Goal: Task Accomplishment & Management: Use online tool/utility

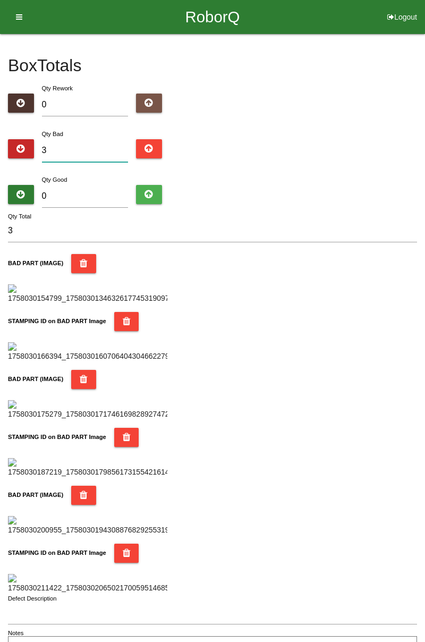
type input "0"
type input "6"
click at [425, 58] on div "Box Totals Translate Weight Weight unit: Rework Weight Bad Weight Good Weight 0…" at bounding box center [212, 347] width 425 height 626
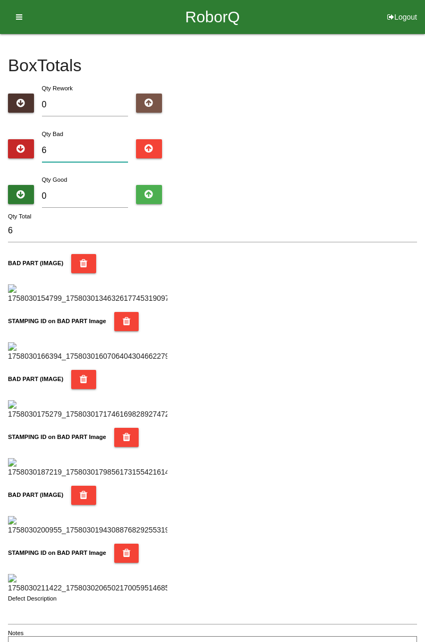
click at [79, 146] on input "6" at bounding box center [85, 150] width 87 height 23
type input "0"
type input "1"
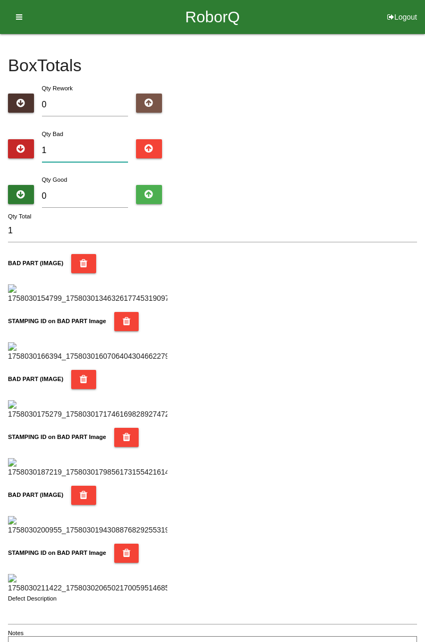
type input "15"
click at [119, 192] on input "0" at bounding box center [85, 196] width 87 height 23
type input "7"
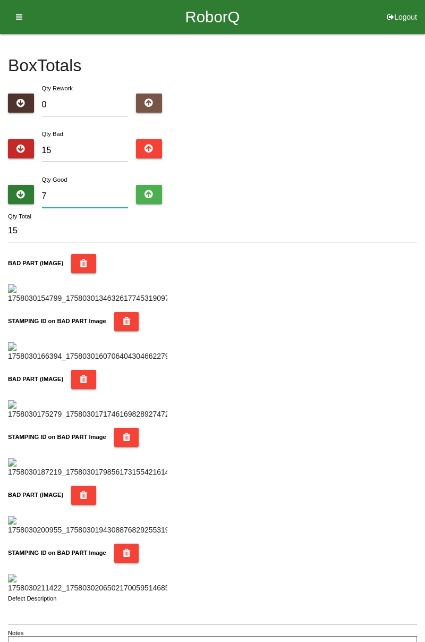
type input "22"
type input "72"
type input "87"
type input "7"
type input "22"
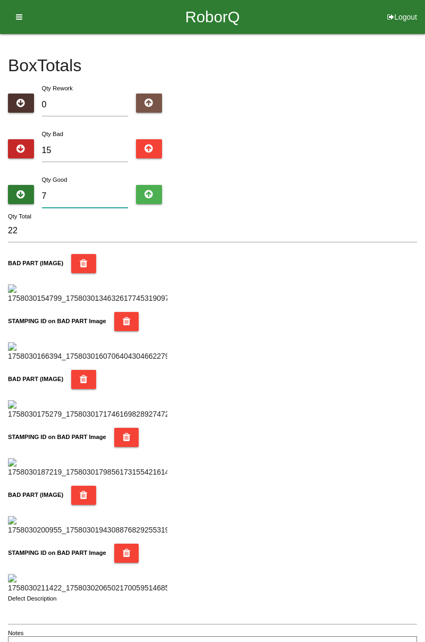
type input "70"
type input "85"
type input "7"
type input "22"
type input "76"
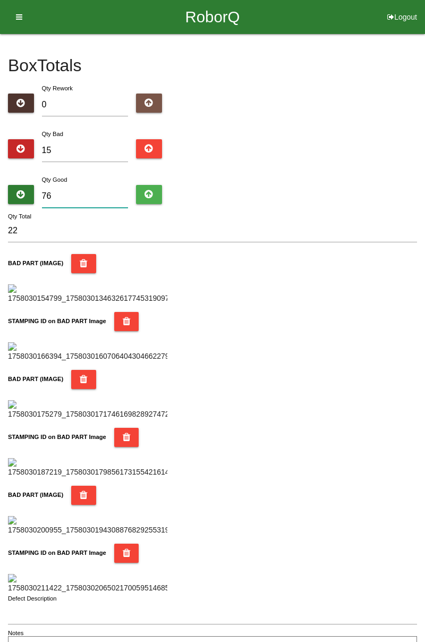
type input "91"
type input "769"
type input "784"
type input "76"
type input "91"
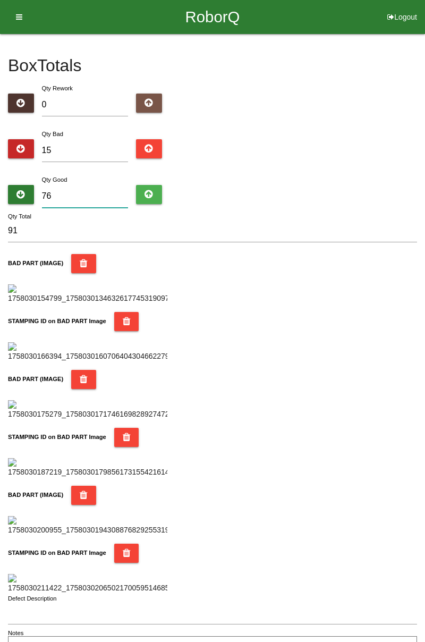
type input "7"
type input "22"
type input "0"
type input "15"
type input "7"
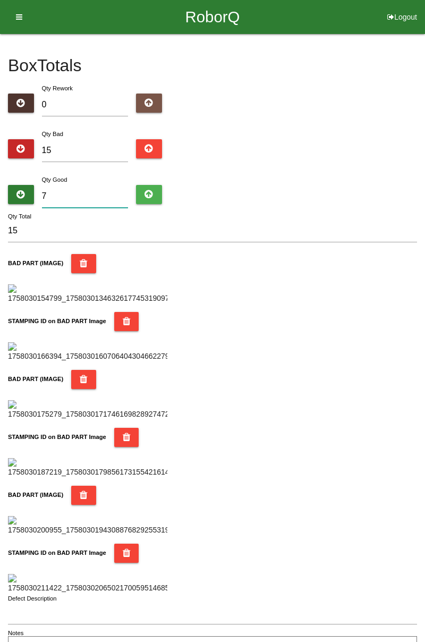
type input "22"
type input "79"
type input "94"
type input "7"
type input "22"
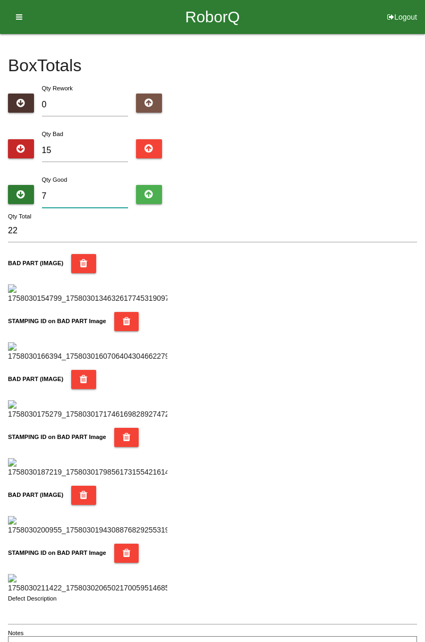
type input "0"
type input "15"
type input "6"
type input "21"
type input "69"
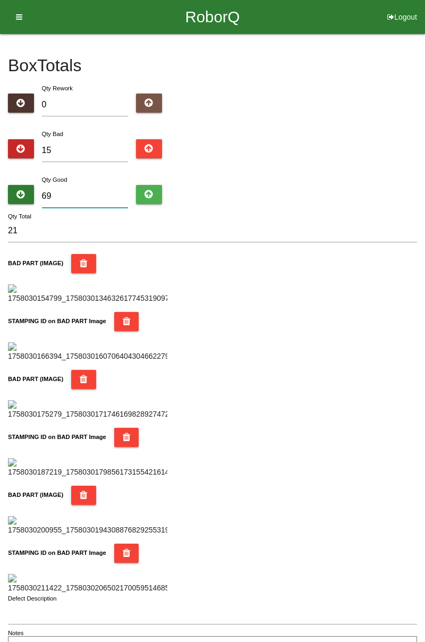
type input "84"
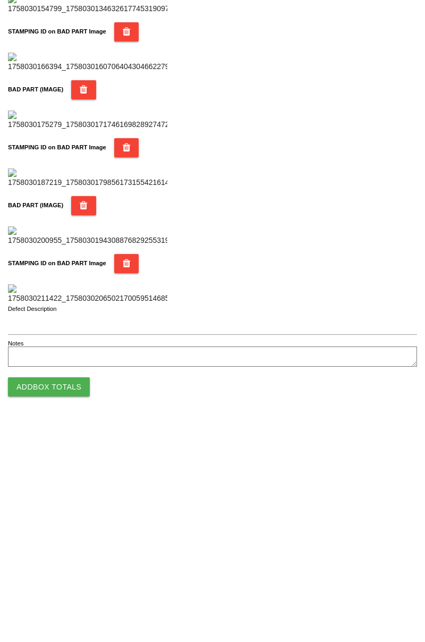
scroll to position [931, 0]
type input "69"
click at [86, 612] on button "Add Box Totals" at bounding box center [49, 605] width 82 height 19
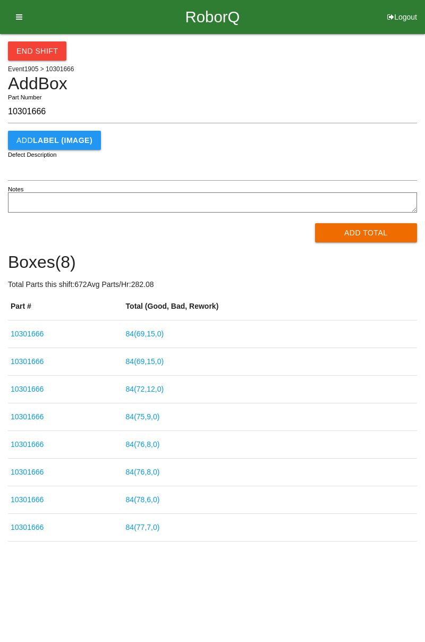
type input "10301666"
click at [365, 232] on button "Add Total" at bounding box center [366, 232] width 103 height 19
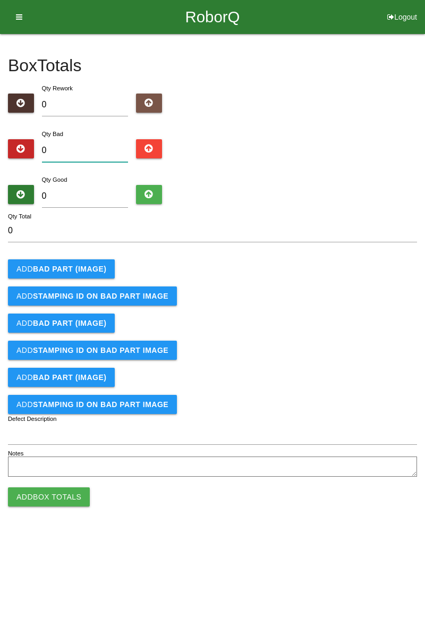
click at [96, 145] on input "0" at bounding box center [85, 150] width 87 height 23
type input "3"
click at [80, 265] on b "BAD PART (IMAGE)" at bounding box center [69, 269] width 73 height 9
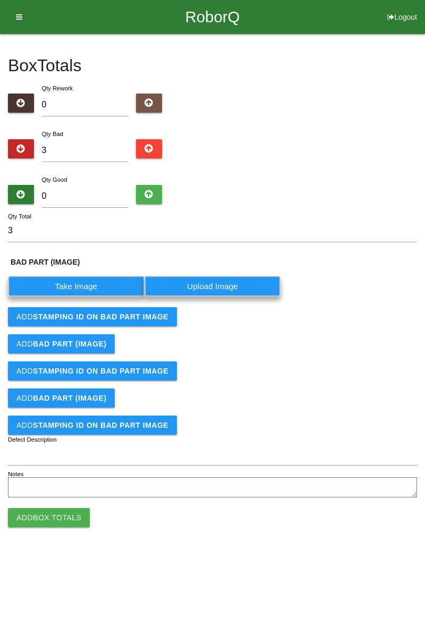
click at [95, 287] on label "Take Image" at bounding box center [76, 286] width 137 height 21
click at [0, 0] on \(IMAGE\) "Take Image" at bounding box center [0, 0] width 0 height 0
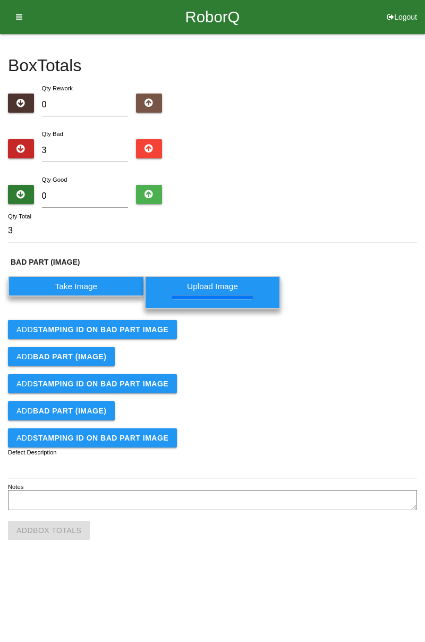
click at [146, 333] on b "STAMPING ID on BAD PART Image" at bounding box center [101, 329] width 136 height 9
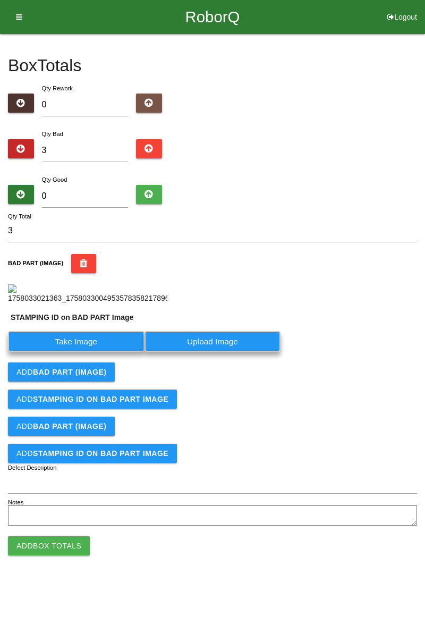
click at [99, 352] on label "Take Image" at bounding box center [76, 341] width 137 height 21
click at [0, 0] on PART "Take Image" at bounding box center [0, 0] width 0 height 0
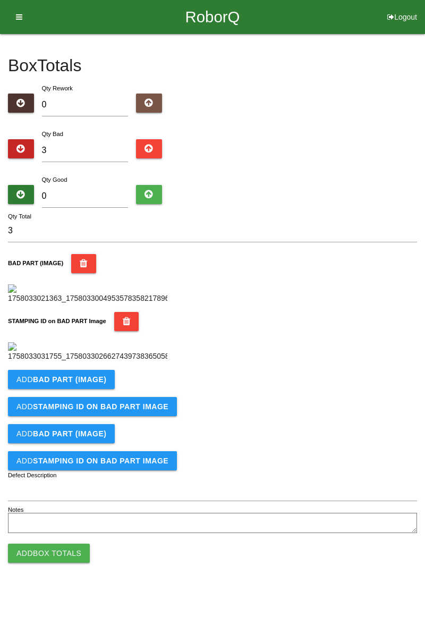
scroll to position [234, 0]
click at [96, 389] on button "Add BAD PART (IMAGE)" at bounding box center [61, 379] width 107 height 19
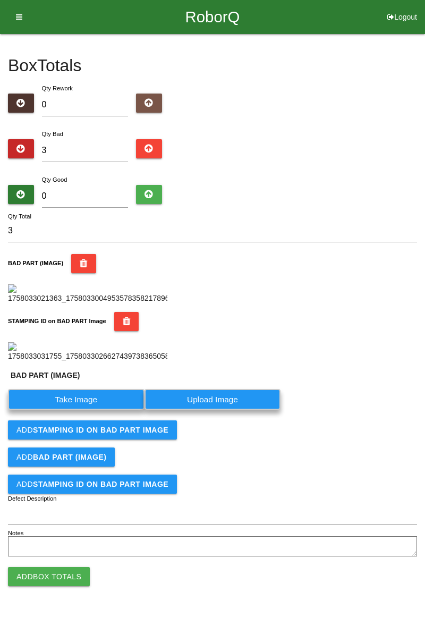
click at [99, 410] on label "Take Image" at bounding box center [76, 399] width 137 height 21
click at [0, 0] on \(IMAGE\) "Take Image" at bounding box center [0, 0] width 0 height 0
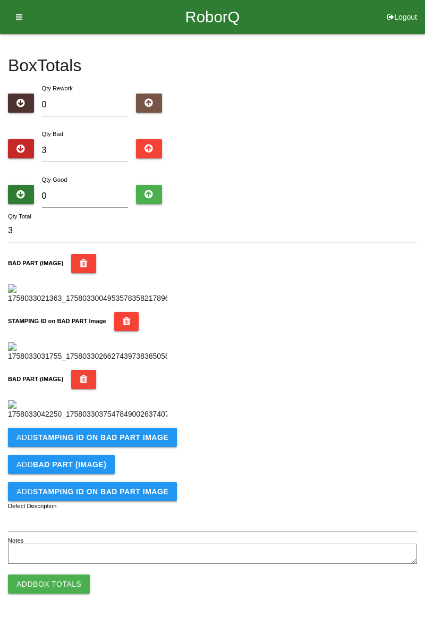
scroll to position [408, 0]
click at [130, 447] on button "Add STAMPING ID on BAD PART Image" at bounding box center [92, 437] width 169 height 19
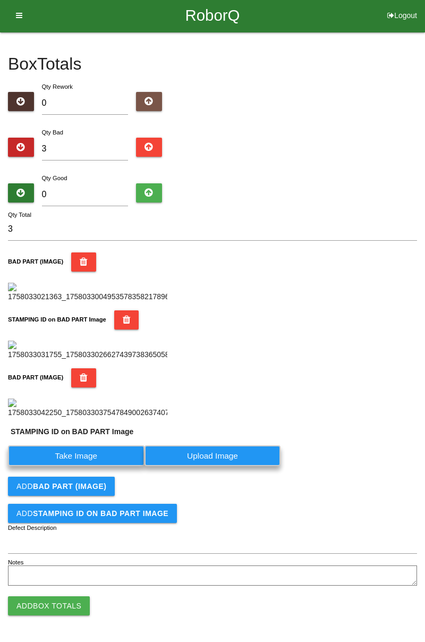
click at [106, 466] on label "Take Image" at bounding box center [76, 455] width 137 height 21
click at [0, 0] on PART "Take Image" at bounding box center [0, 0] width 0 height 0
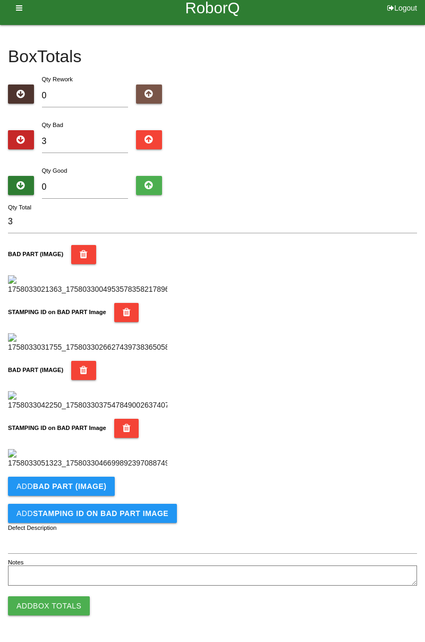
scroll to position [582, 0]
click at [103, 487] on button "Add BAD PART (IMAGE)" at bounding box center [61, 486] width 107 height 19
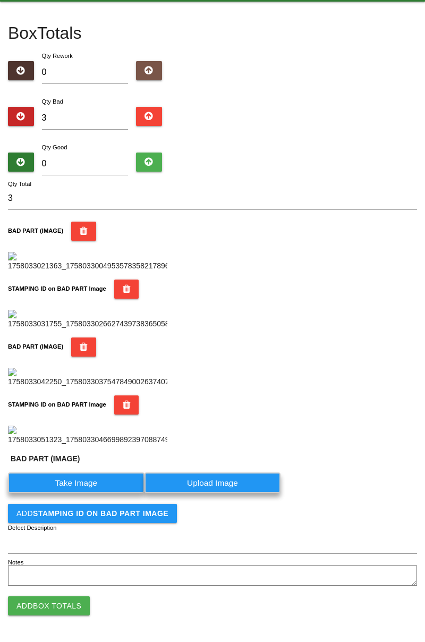
click at [107, 493] on label "Take Image" at bounding box center [76, 482] width 137 height 21
click at [0, 0] on \(IMAGE\) "Take Image" at bounding box center [0, 0] width 0 height 0
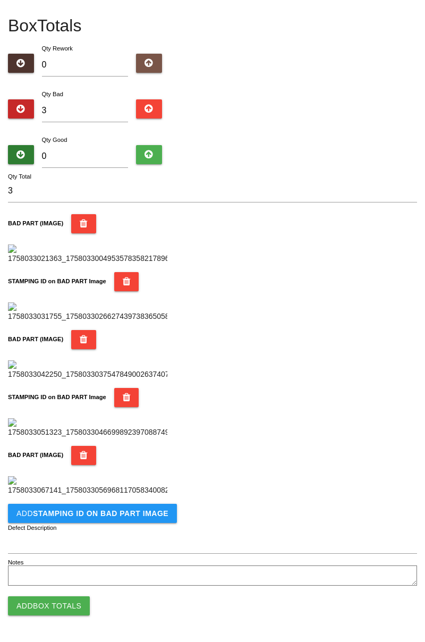
scroll to position [757, 0]
click at [151, 511] on b "STAMPING ID on BAD PART Image" at bounding box center [101, 513] width 136 height 9
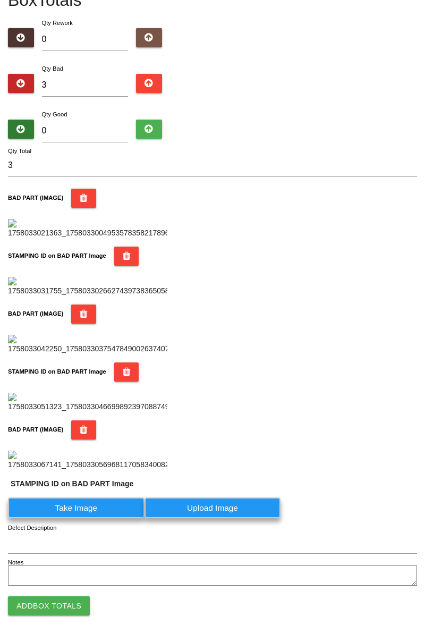
click at [112, 518] on label "Take Image" at bounding box center [76, 507] width 137 height 21
click at [0, 0] on PART "Take Image" at bounding box center [0, 0] width 0 height 0
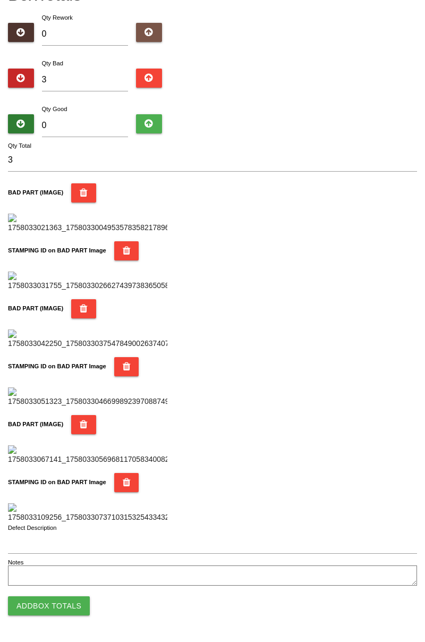
scroll to position [0, 0]
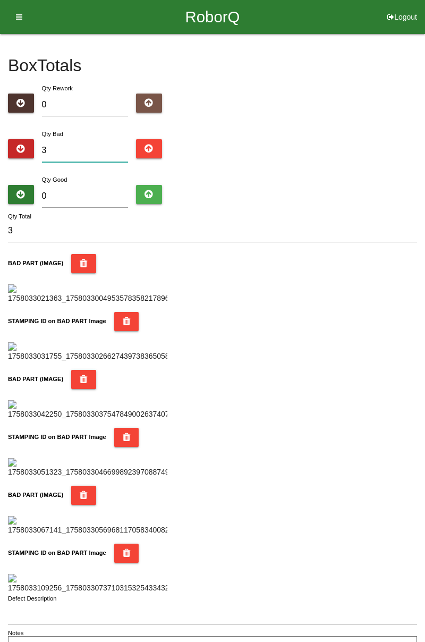
click at [105, 141] on input "3" at bounding box center [85, 150] width 87 height 23
type input "0"
type input "5"
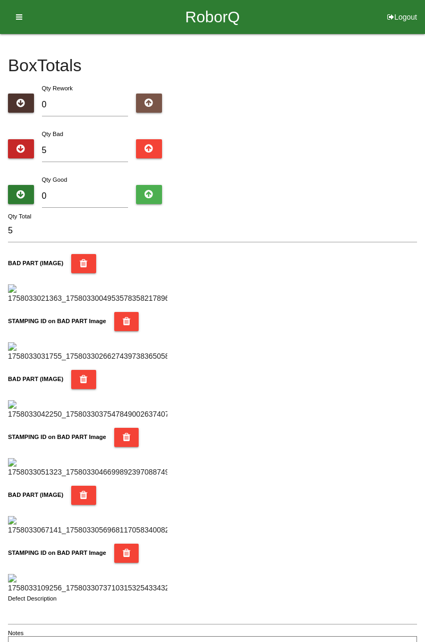
click at [424, 136] on div "Box Totals Translate Weight Weight unit: Rework Weight Bad Weight Good Weight 0…" at bounding box center [212, 347] width 425 height 626
click at [107, 148] on input "5" at bounding box center [85, 150] width 87 height 23
type input "0"
type input "6"
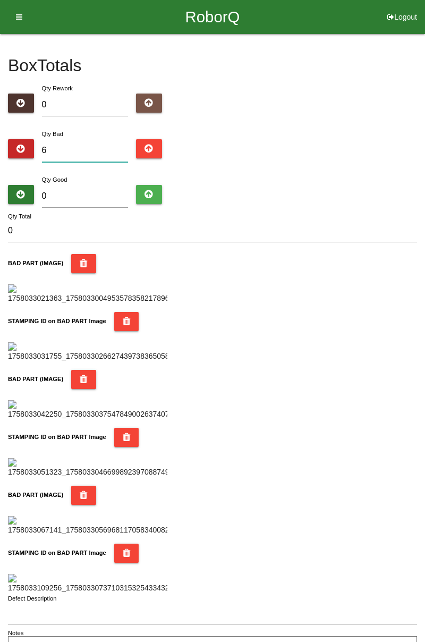
type input "6"
click at [91, 150] on input "6" at bounding box center [85, 150] width 87 height 23
type input "0"
type input "8"
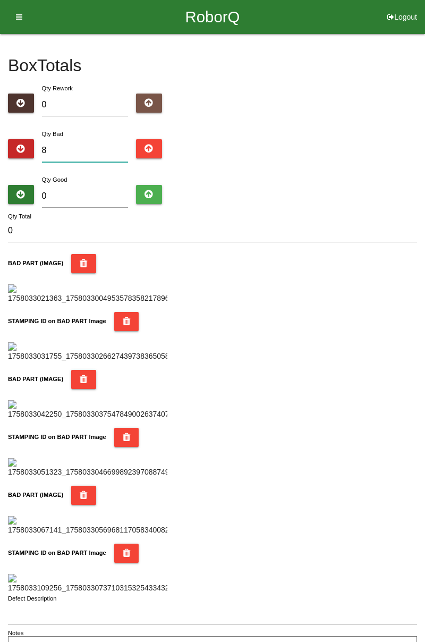
type input "8"
click at [102, 191] on input "0" at bounding box center [85, 196] width 87 height 23
type input "7"
type input "15"
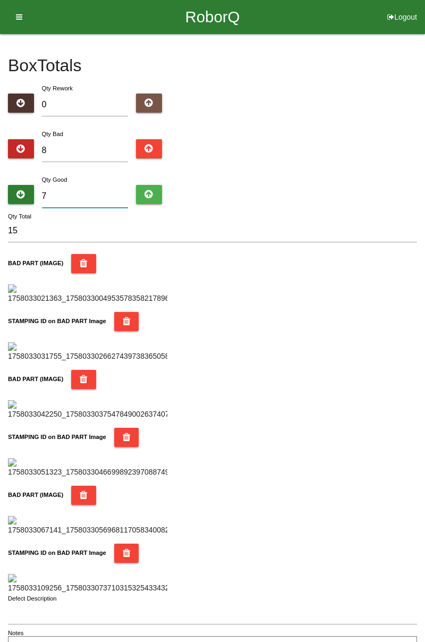
type input "76"
type input "84"
type input "76"
click at [251, 304] on div "BAD PART (IMAGE)" at bounding box center [212, 279] width 409 height 50
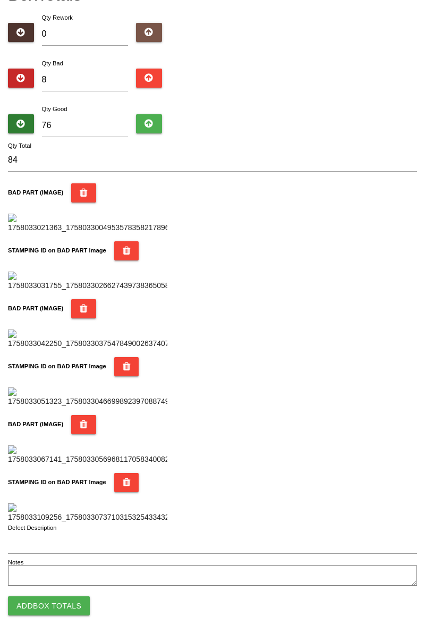
scroll to position [931, 0]
click at [66, 603] on button "Add Box Totals" at bounding box center [49, 605] width 82 height 19
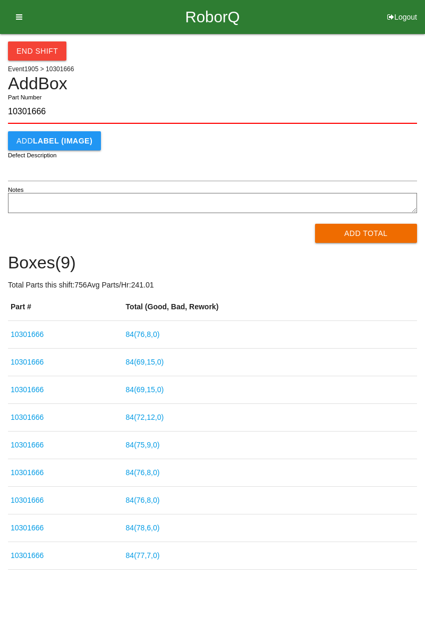
type input "10301666"
click at [375, 231] on button "Add Total" at bounding box center [366, 233] width 103 height 19
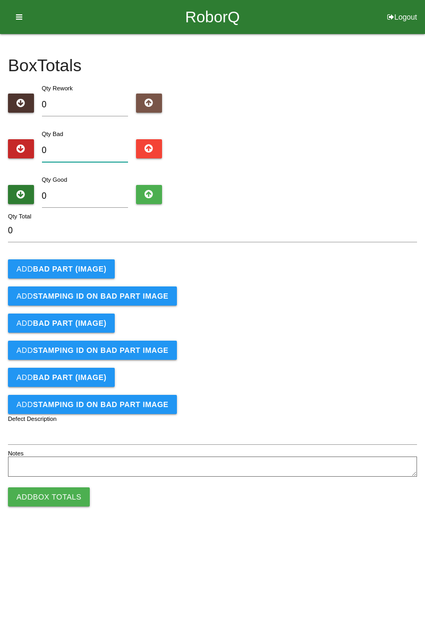
click at [90, 153] on input "0" at bounding box center [85, 150] width 87 height 23
type input "1"
type input "10"
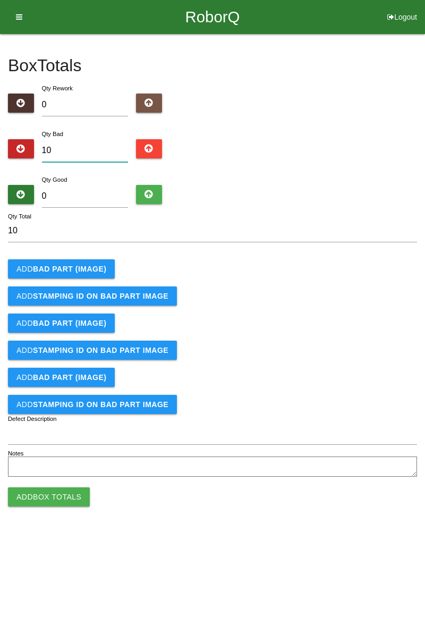
type input "10"
click at [81, 276] on button "Add BAD PART (IMAGE)" at bounding box center [61, 268] width 107 height 19
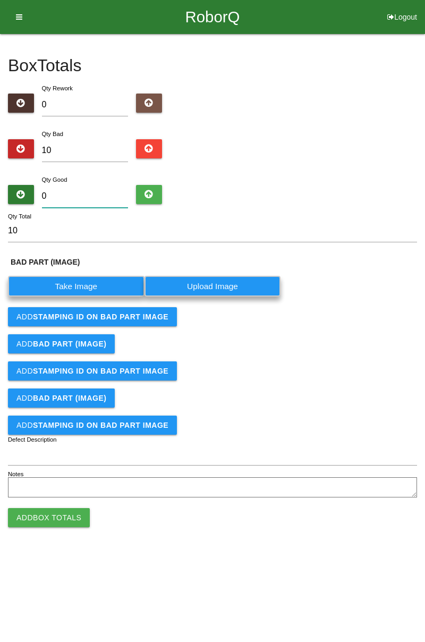
click at [94, 195] on input "0" at bounding box center [85, 196] width 87 height 23
type input "7"
type input "17"
type input "74"
type input "84"
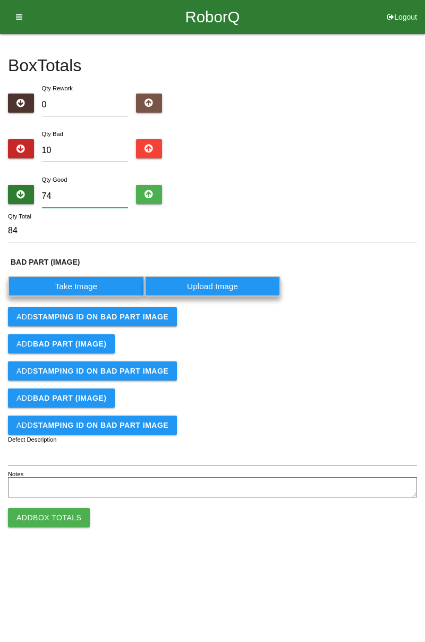
type input "74"
click at [80, 284] on label "Take Image" at bounding box center [76, 286] width 137 height 21
click at [0, 0] on \(IMAGE\) "Take Image" at bounding box center [0, 0] width 0 height 0
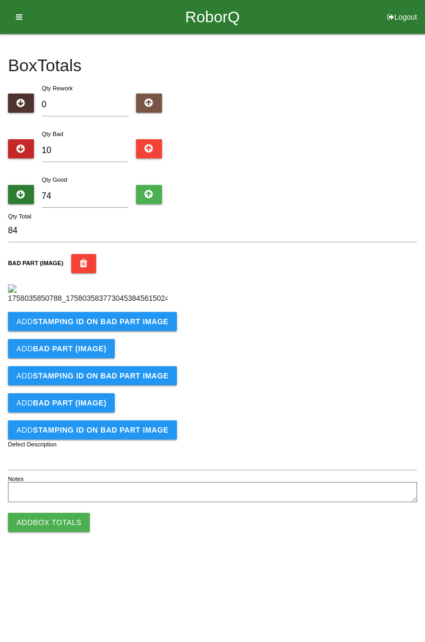
click at [137, 326] on b "STAMPING ID on BAD PART Image" at bounding box center [101, 321] width 136 height 9
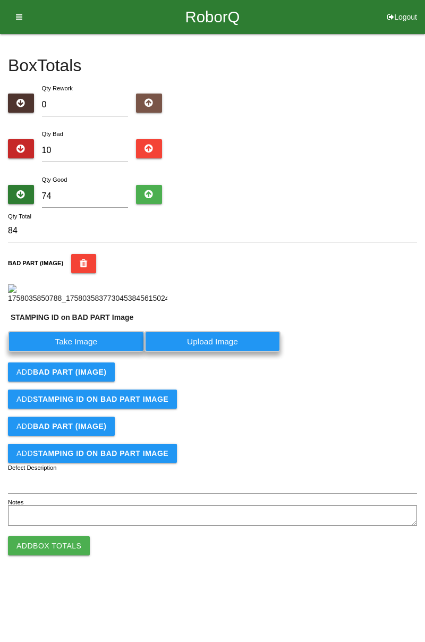
click at [95, 352] on label "Take Image" at bounding box center [76, 341] width 137 height 21
click at [0, 0] on PART "Take Image" at bounding box center [0, 0] width 0 height 0
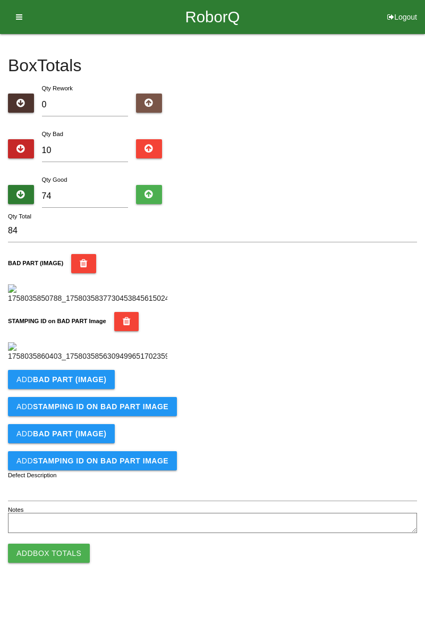
scroll to position [234, 0]
click at [96, 384] on b "BAD PART (IMAGE)" at bounding box center [69, 379] width 73 height 9
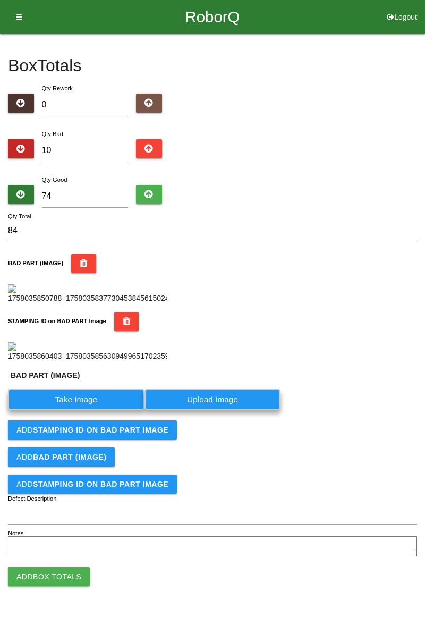
click at [94, 410] on label "Take Image" at bounding box center [76, 399] width 137 height 21
click at [0, 0] on \(IMAGE\) "Take Image" at bounding box center [0, 0] width 0 height 0
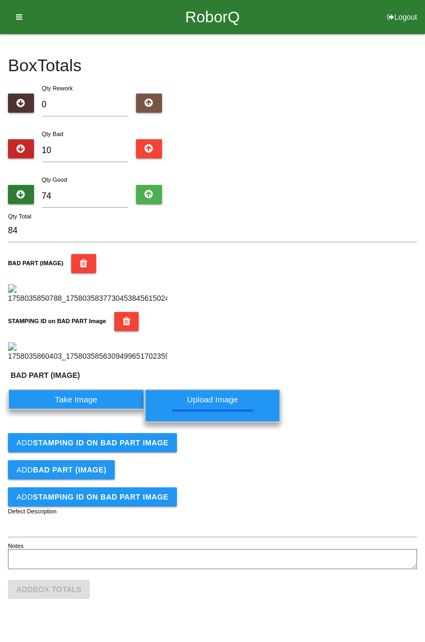
click at [127, 447] on b "STAMPING ID on BAD PART Image" at bounding box center [101, 442] width 136 height 9
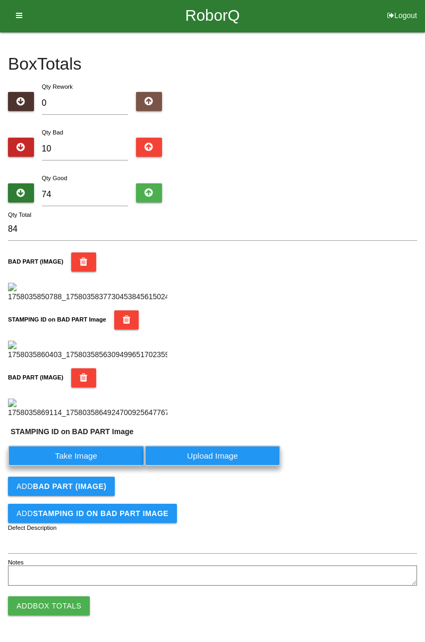
scroll to position [432, 0]
click at [107, 452] on label "Take Image" at bounding box center [76, 455] width 137 height 21
click at [0, 0] on PART "Take Image" at bounding box center [0, 0] width 0 height 0
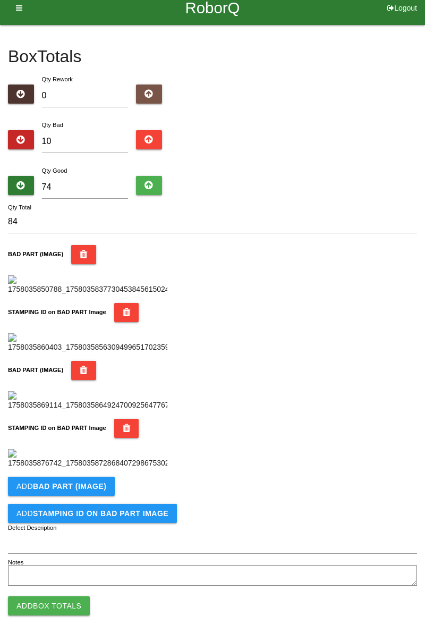
scroll to position [582, 0]
click at [91, 484] on b "BAD PART (IMAGE)" at bounding box center [69, 486] width 73 height 9
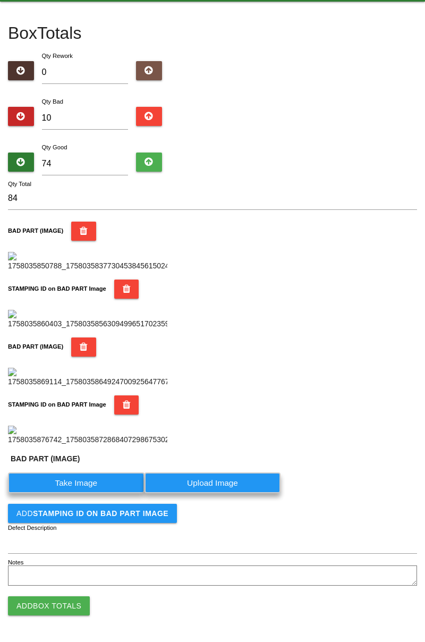
click at [90, 493] on label "Take Image" at bounding box center [76, 482] width 137 height 21
click at [0, 0] on \(IMAGE\) "Take Image" at bounding box center [0, 0] width 0 height 0
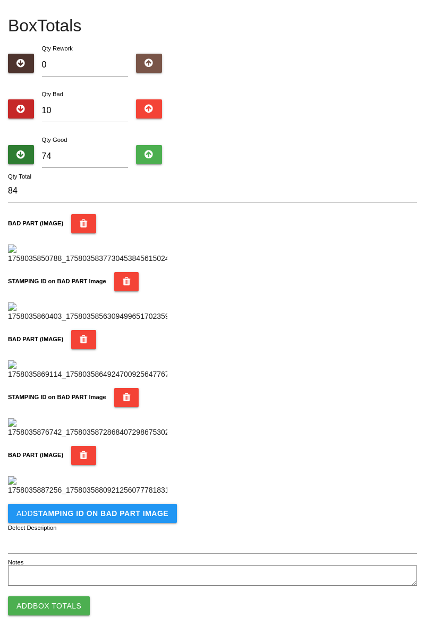
scroll to position [757, 0]
click at [117, 505] on button "Add STAMPING ID on BAD PART Image" at bounding box center [92, 513] width 169 height 19
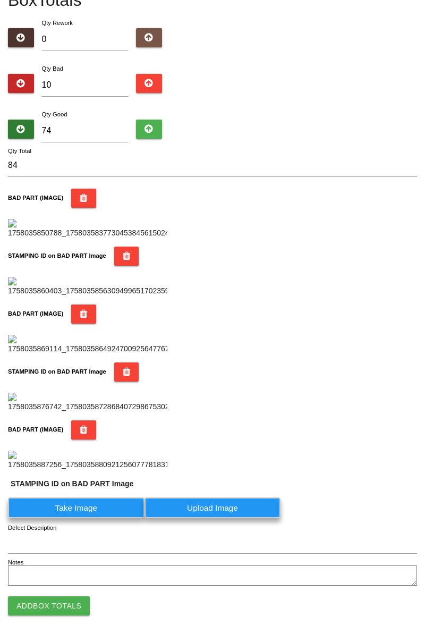
click at [107, 518] on label "Take Image" at bounding box center [76, 507] width 137 height 21
click at [0, 0] on PART "Take Image" at bounding box center [0, 0] width 0 height 0
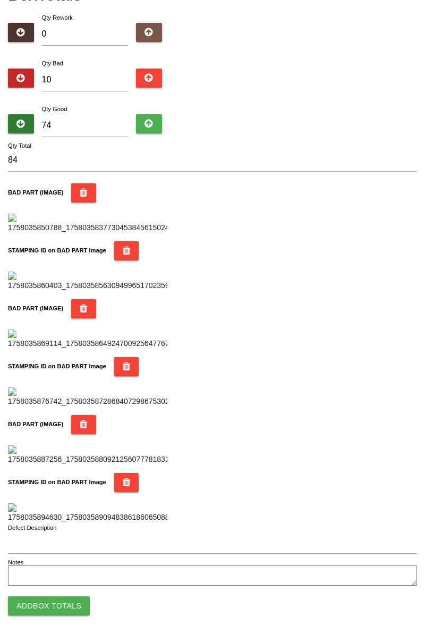
scroll to position [931, 0]
click at [73, 609] on button "Add Box Totals" at bounding box center [49, 605] width 82 height 19
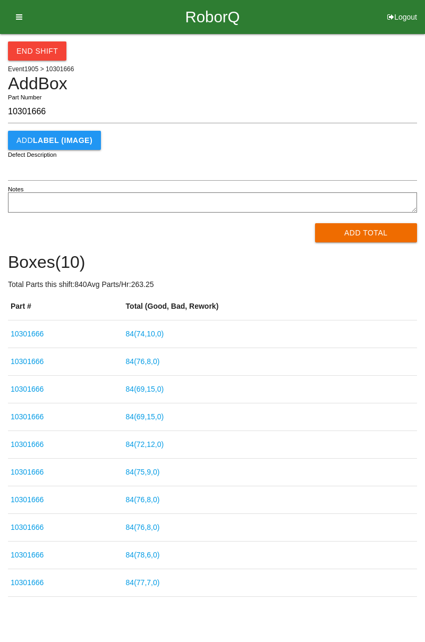
type input "10301666"
click at [153, 331] on link "84 ( 74 , 10 , 0 )" at bounding box center [145, 334] width 38 height 9
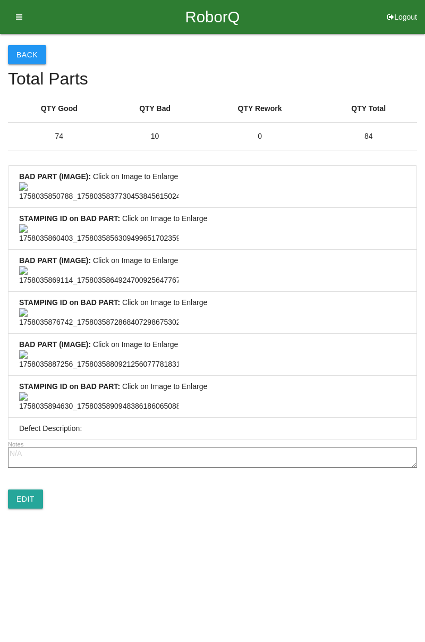
scroll to position [790, 0]
click at [36, 509] on link "Edit" at bounding box center [25, 498] width 35 height 19
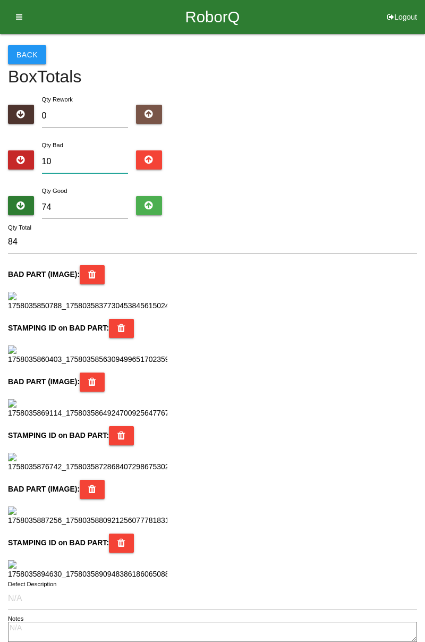
click at [92, 161] on input "10" at bounding box center [85, 161] width 87 height 23
type input "1"
type input "75"
type input "11"
type input "85"
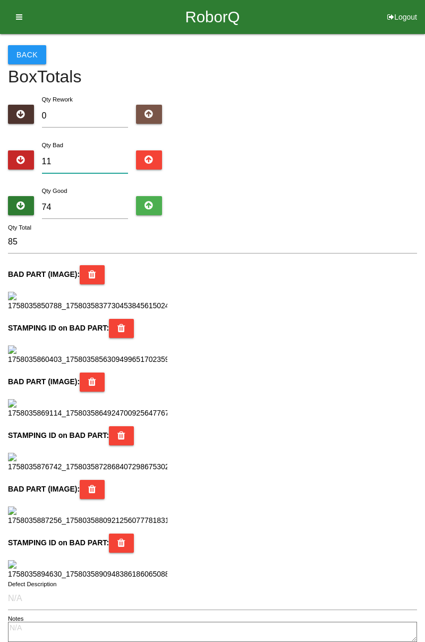
type input "11"
click at [79, 205] on input "74" at bounding box center [85, 207] width 87 height 23
type input "7"
type input "18"
type input "73"
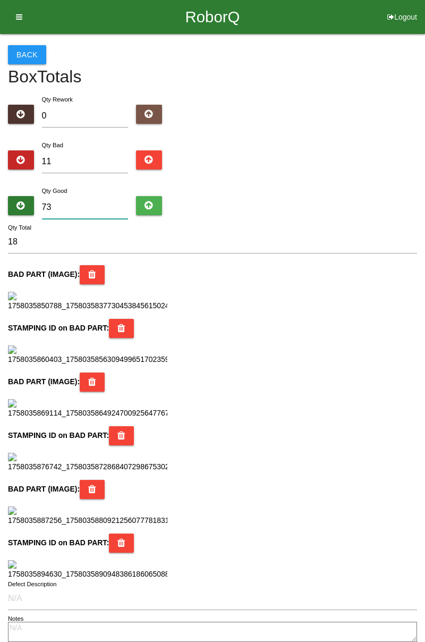
type input "84"
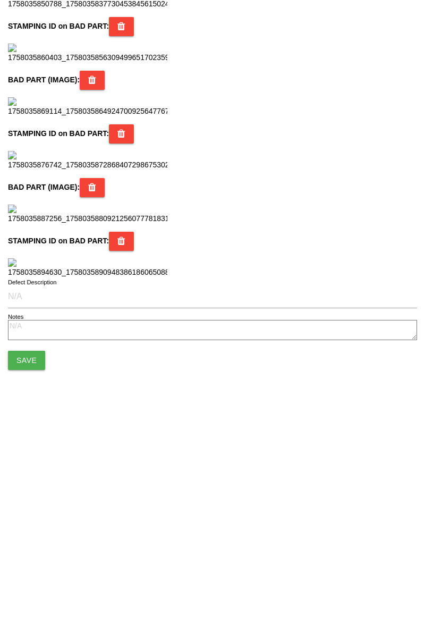
scroll to position [944, 0]
type input "73"
click at [39, 571] on button "Save" at bounding box center [26, 579] width 37 height 19
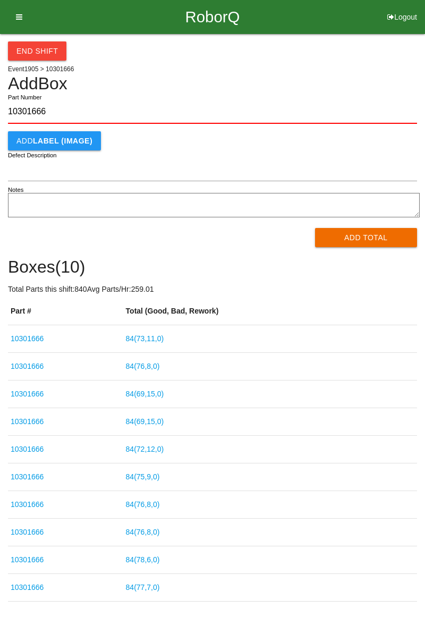
type input "10301666"
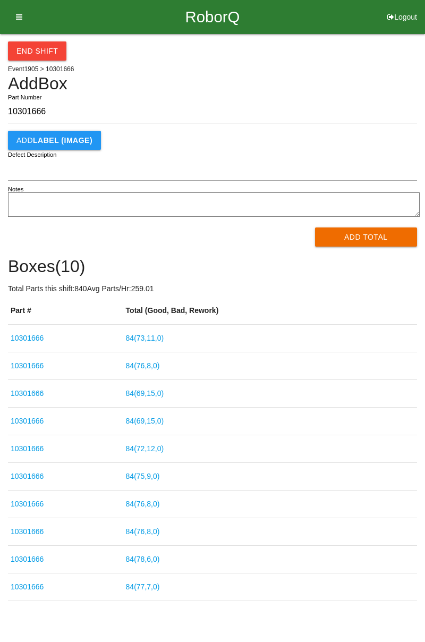
click at [371, 217] on textarea "Notes" at bounding box center [214, 204] width 412 height 24
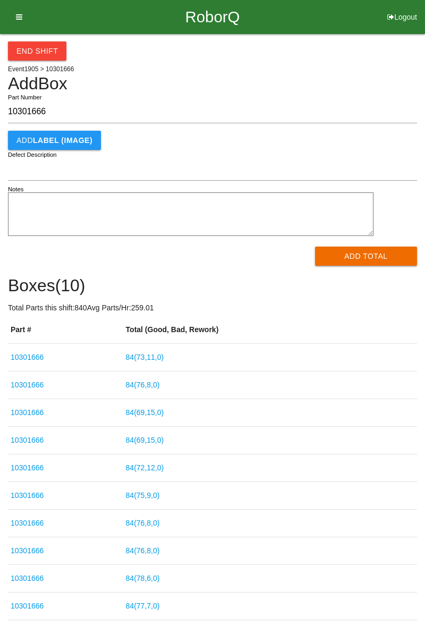
type textarea "4"
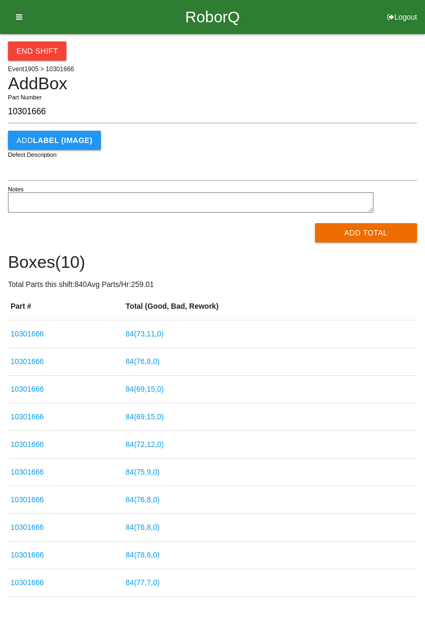
click at [371, 227] on button "Add Total" at bounding box center [366, 232] width 103 height 19
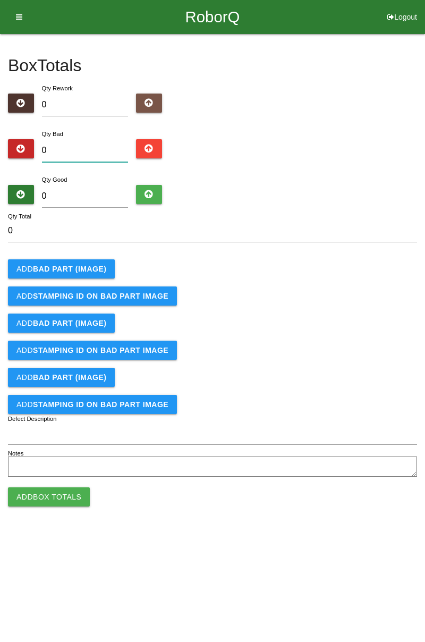
click at [97, 149] on input "0" at bounding box center [85, 150] width 87 height 23
type input "4"
click at [92, 270] on b "BAD PART (IMAGE)" at bounding box center [69, 269] width 73 height 9
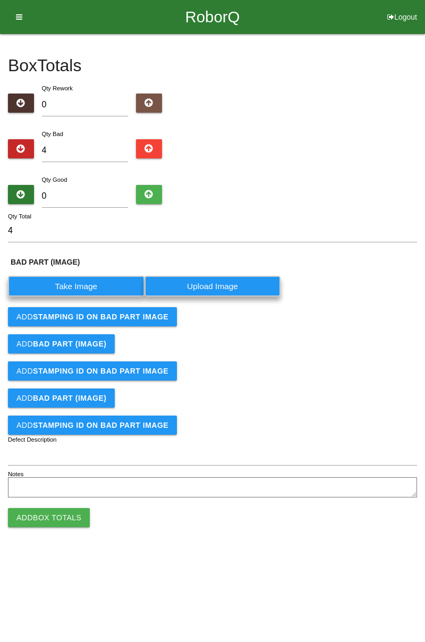
click at [85, 283] on label "Take Image" at bounding box center [76, 286] width 137 height 21
click at [0, 0] on \(IMAGE\) "Take Image" at bounding box center [0, 0] width 0 height 0
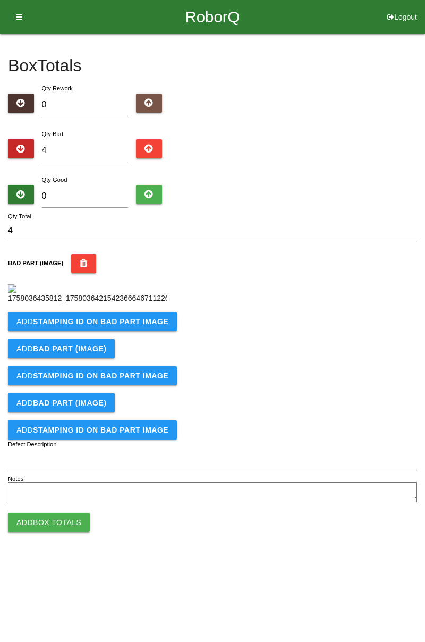
click at [136, 326] on b "STAMPING ID on BAD PART Image" at bounding box center [101, 321] width 136 height 9
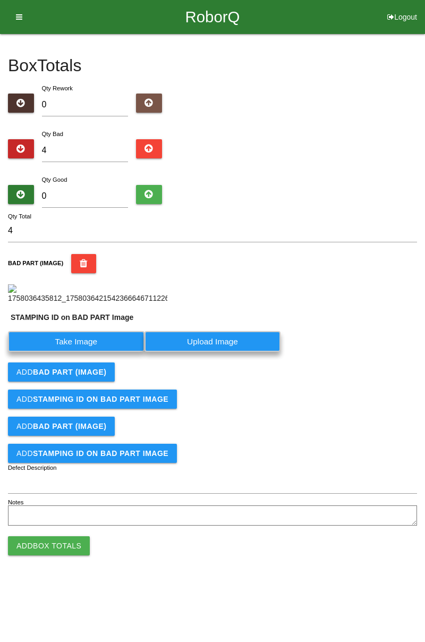
click at [89, 352] on label "Take Image" at bounding box center [76, 341] width 137 height 21
click at [0, 0] on PART "Take Image" at bounding box center [0, 0] width 0 height 0
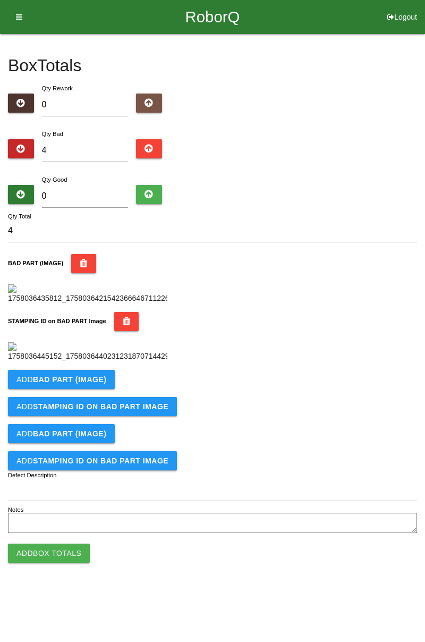
scroll to position [234, 0]
click at [105, 389] on button "Add BAD PART (IMAGE)" at bounding box center [61, 379] width 107 height 19
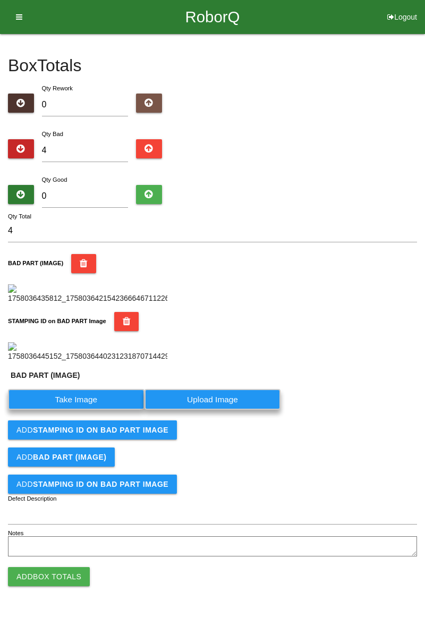
click at [89, 410] on label "Take Image" at bounding box center [76, 399] width 137 height 21
click at [0, 0] on \(IMAGE\) "Take Image" at bounding box center [0, 0] width 0 height 0
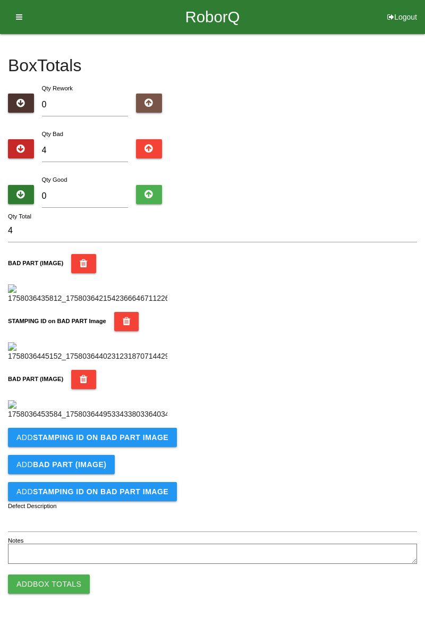
scroll to position [408, 0]
click at [137, 442] on b "STAMPING ID on BAD PART Image" at bounding box center [101, 437] width 136 height 9
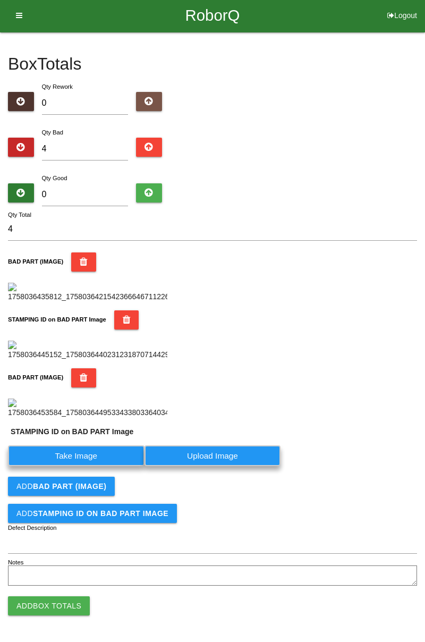
click at [101, 466] on label "Take Image" at bounding box center [76, 455] width 137 height 21
click at [0, 0] on PART "Take Image" at bounding box center [0, 0] width 0 height 0
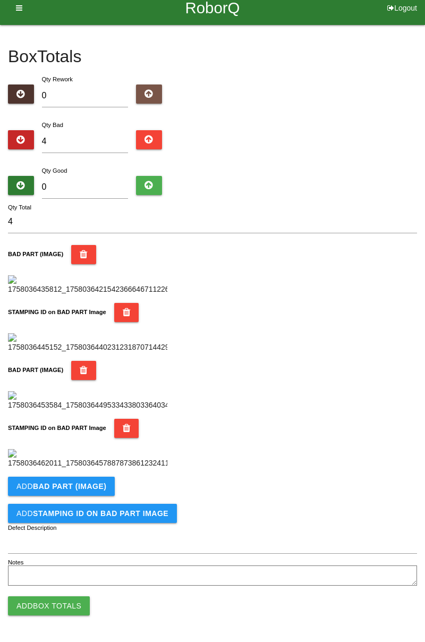
scroll to position [582, 0]
click at [104, 486] on button "Add BAD PART (IMAGE)" at bounding box center [61, 486] width 107 height 19
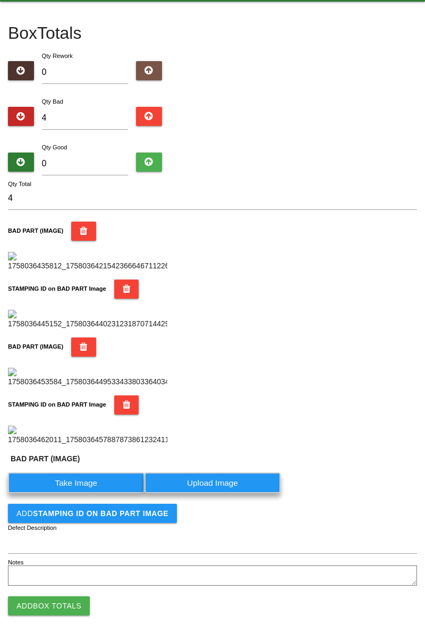
click at [103, 493] on label "Take Image" at bounding box center [76, 482] width 137 height 21
click at [0, 0] on \(IMAGE\) "Take Image" at bounding box center [0, 0] width 0 height 0
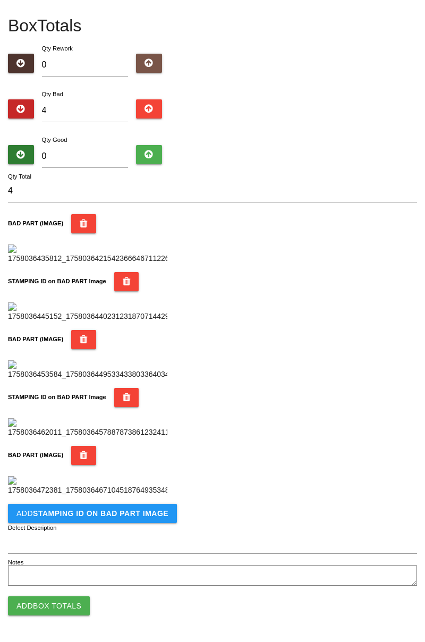
scroll to position [757, 0]
click at [147, 517] on b "STAMPING ID on BAD PART Image" at bounding box center [101, 513] width 136 height 9
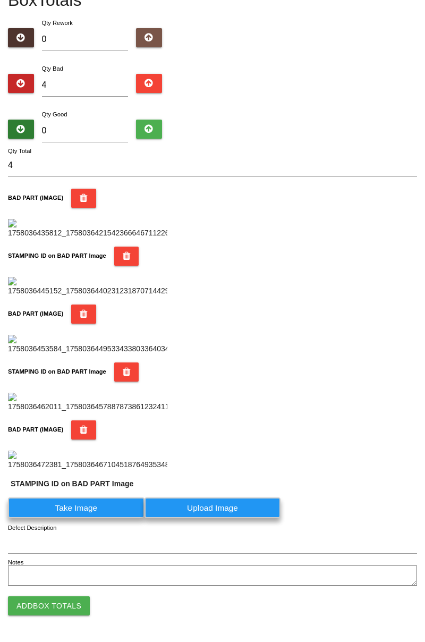
click at [95, 518] on label "Take Image" at bounding box center [76, 507] width 137 height 21
click at [0, 0] on PART "Take Image" at bounding box center [0, 0] width 0 height 0
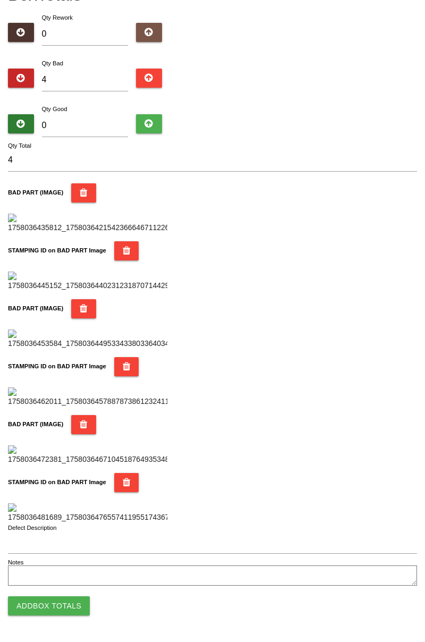
scroll to position [0, 0]
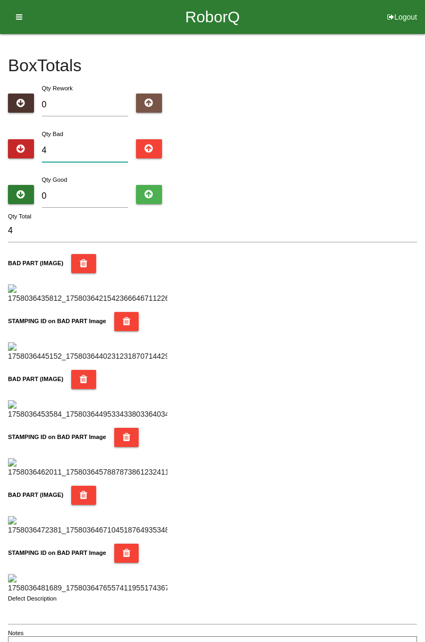
click at [91, 148] on input "4" at bounding box center [85, 150] width 87 height 23
type input "0"
type input "1"
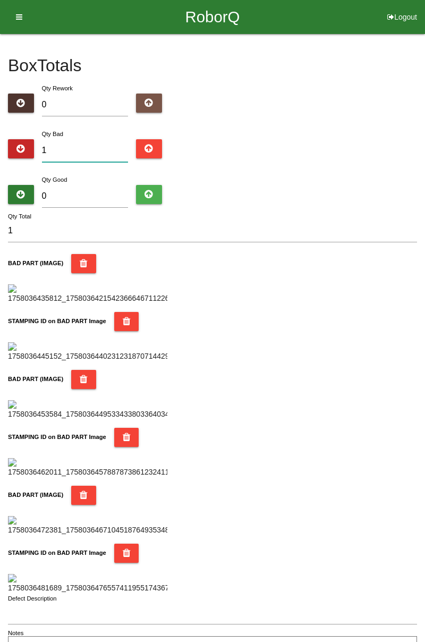
type input "13"
click at [82, 185] on input "0" at bounding box center [85, 196] width 87 height 23
type input "7"
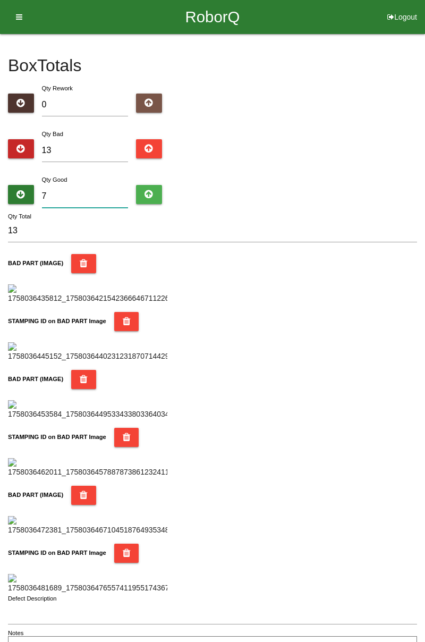
type input "20"
type input "75"
type input "88"
type input "7"
type input "20"
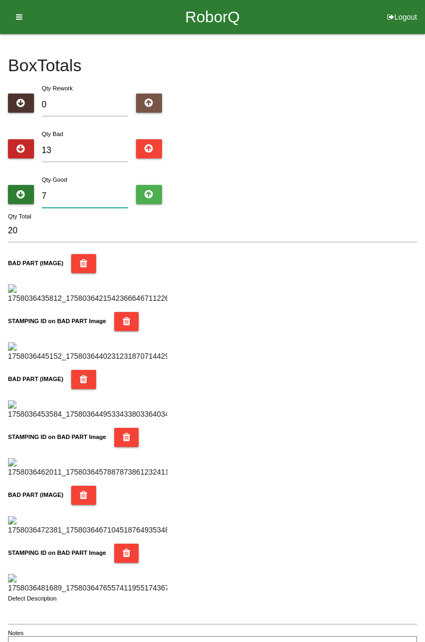
type input "73"
type input "86"
type input "7"
type input "20"
type input "71"
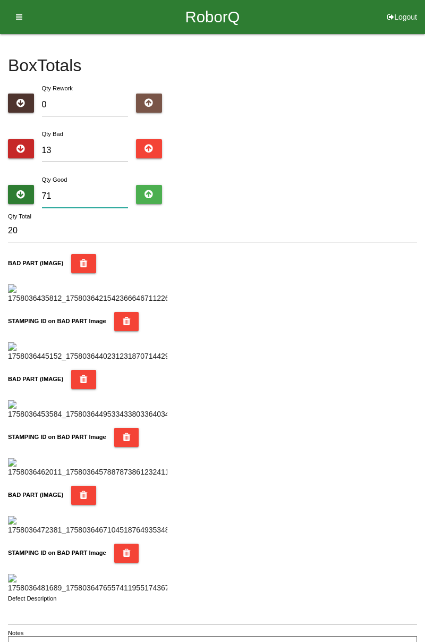
type input "84"
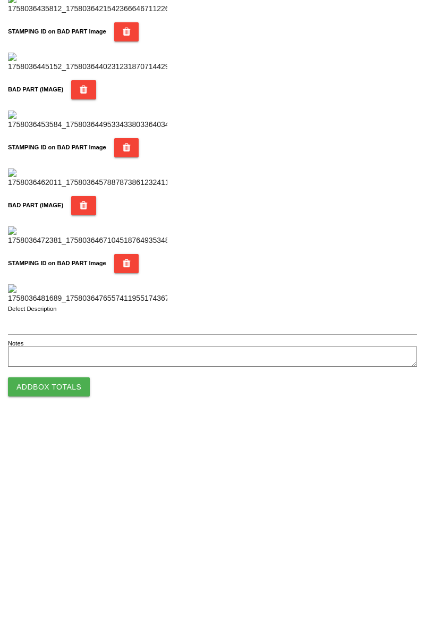
scroll to position [931, 0]
type input "71"
click at [69, 601] on button "Add Box Totals" at bounding box center [49, 605] width 82 height 19
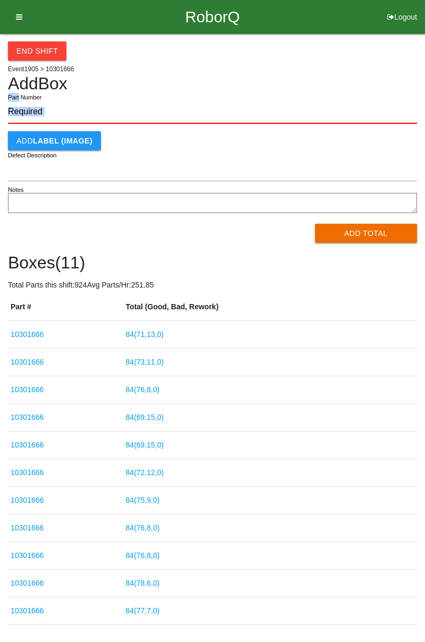
click at [219, 67] on div "End Shift Event 1905 > 10301666 Add Box Part Number Add LABEL (IMAGE) Defect De…" at bounding box center [212, 329] width 409 height 591
paste input "10301666"
type input "10301666"
click at [388, 233] on button "Add Total" at bounding box center [366, 233] width 103 height 19
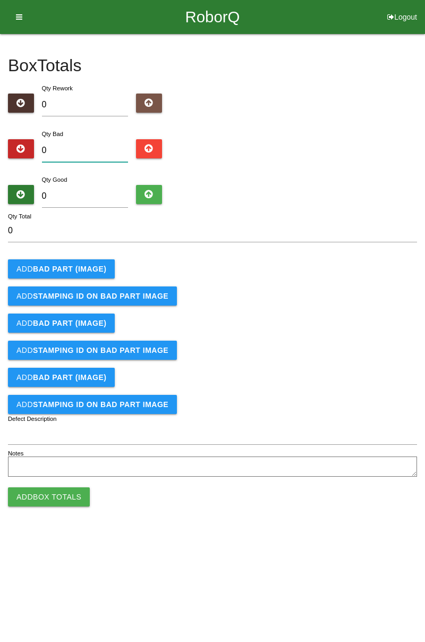
click at [82, 146] on input "0" at bounding box center [85, 150] width 87 height 23
type input "3"
click at [83, 274] on button "Add BAD PART (IMAGE)" at bounding box center [61, 268] width 107 height 19
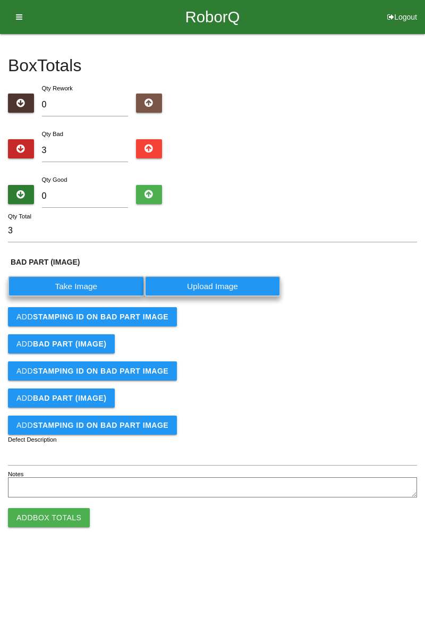
click at [80, 283] on label "Take Image" at bounding box center [76, 286] width 137 height 21
click at [0, 0] on \(IMAGE\) "Take Image" at bounding box center [0, 0] width 0 height 0
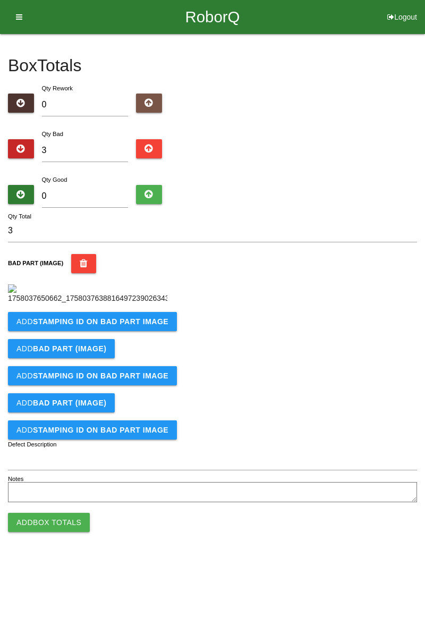
scroll to position [60, 0]
click at [140, 326] on b "STAMPING ID on BAD PART Image" at bounding box center [101, 321] width 136 height 9
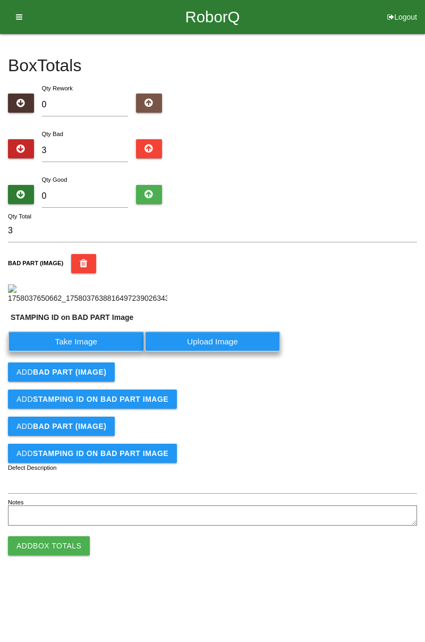
click at [90, 352] on label "Take Image" at bounding box center [76, 341] width 137 height 21
click at [0, 0] on PART "Take Image" at bounding box center [0, 0] width 0 height 0
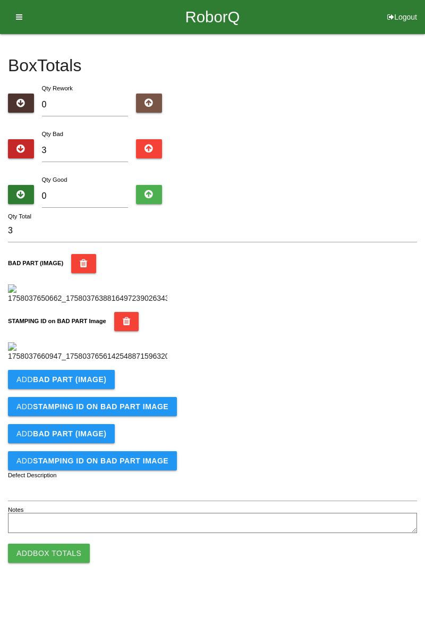
scroll to position [234, 0]
click at [97, 384] on b "BAD PART (IMAGE)" at bounding box center [69, 379] width 73 height 9
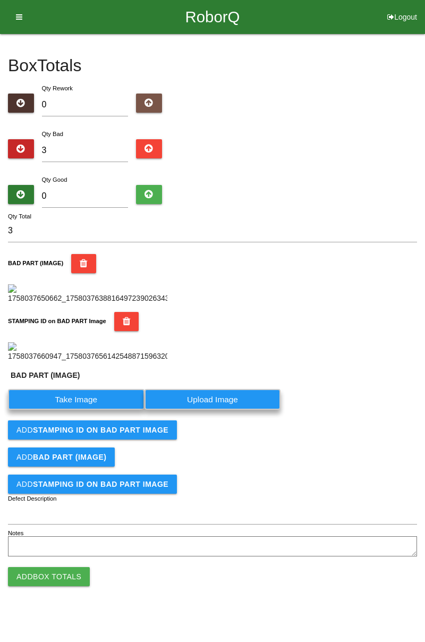
click at [86, 410] on label "Take Image" at bounding box center [76, 399] width 137 height 21
click at [0, 0] on \(IMAGE\) "Take Image" at bounding box center [0, 0] width 0 height 0
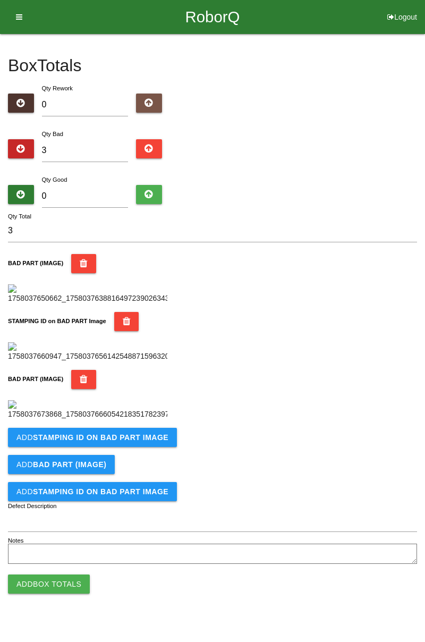
scroll to position [408, 0]
click at [136, 442] on b "STAMPING ID on BAD PART Image" at bounding box center [101, 437] width 136 height 9
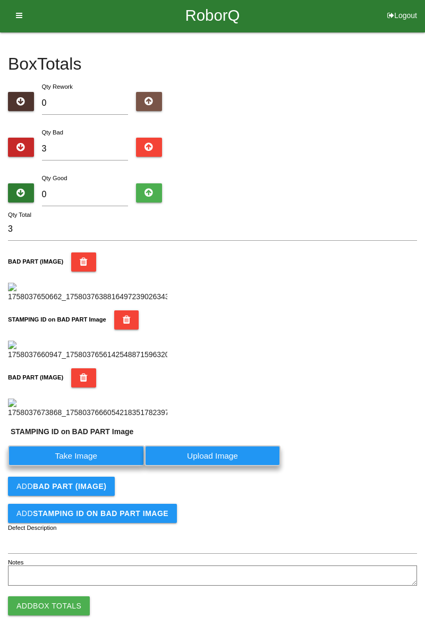
click at [89, 466] on label "Take Image" at bounding box center [76, 455] width 137 height 21
click at [0, 0] on PART "Take Image" at bounding box center [0, 0] width 0 height 0
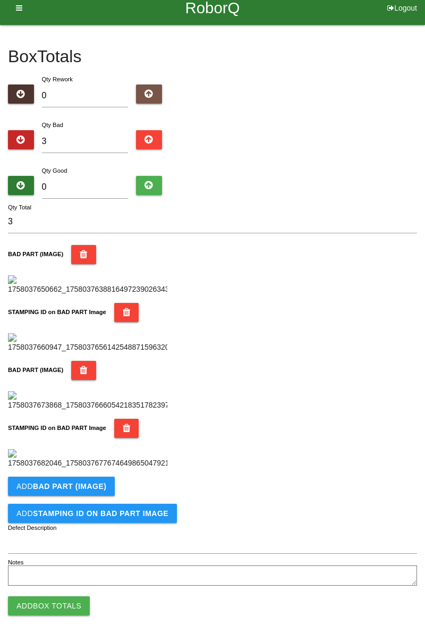
scroll to position [582, 0]
click at [104, 484] on button "Add BAD PART (IMAGE)" at bounding box center [61, 486] width 107 height 19
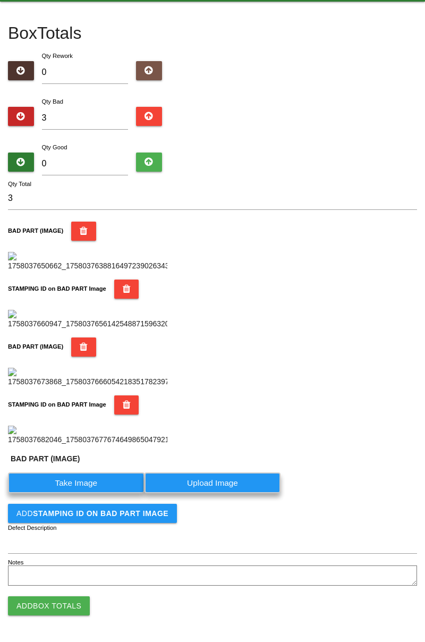
click at [90, 493] on label "Take Image" at bounding box center [76, 482] width 137 height 21
click at [0, 0] on \(IMAGE\) "Take Image" at bounding box center [0, 0] width 0 height 0
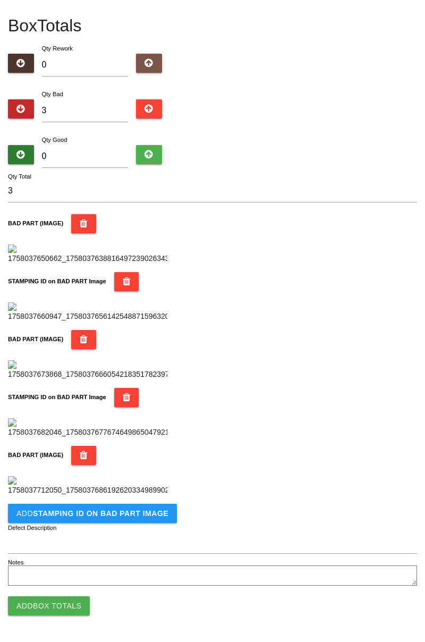
scroll to position [757, 0]
click at [108, 514] on b "STAMPING ID on BAD PART Image" at bounding box center [101, 513] width 136 height 9
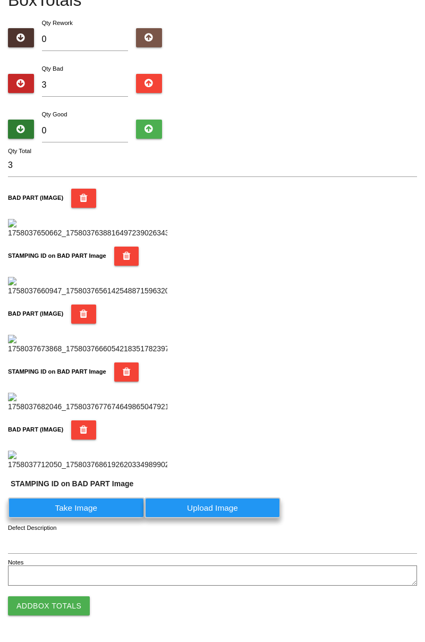
click at [86, 518] on label "Take Image" at bounding box center [76, 507] width 137 height 21
click at [0, 0] on PART "Take Image" at bounding box center [0, 0] width 0 height 0
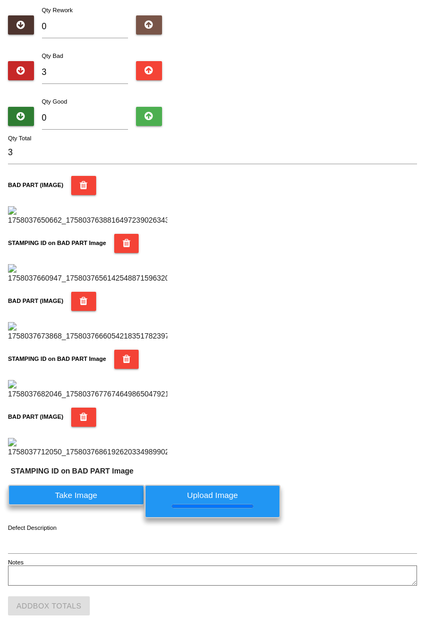
scroll to position [0, 0]
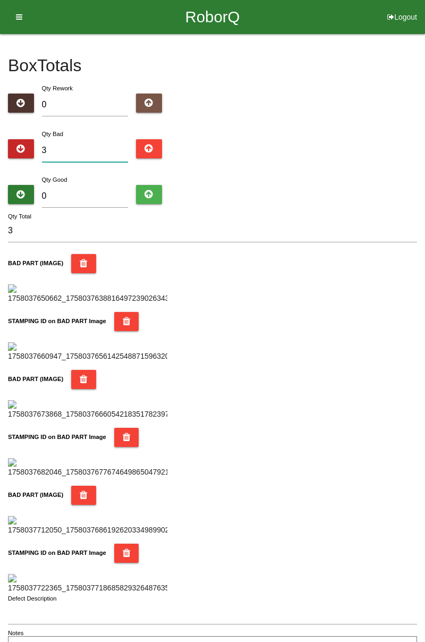
click at [74, 147] on input "3" at bounding box center [85, 150] width 87 height 23
